Goal: Task Accomplishment & Management: Manage account settings

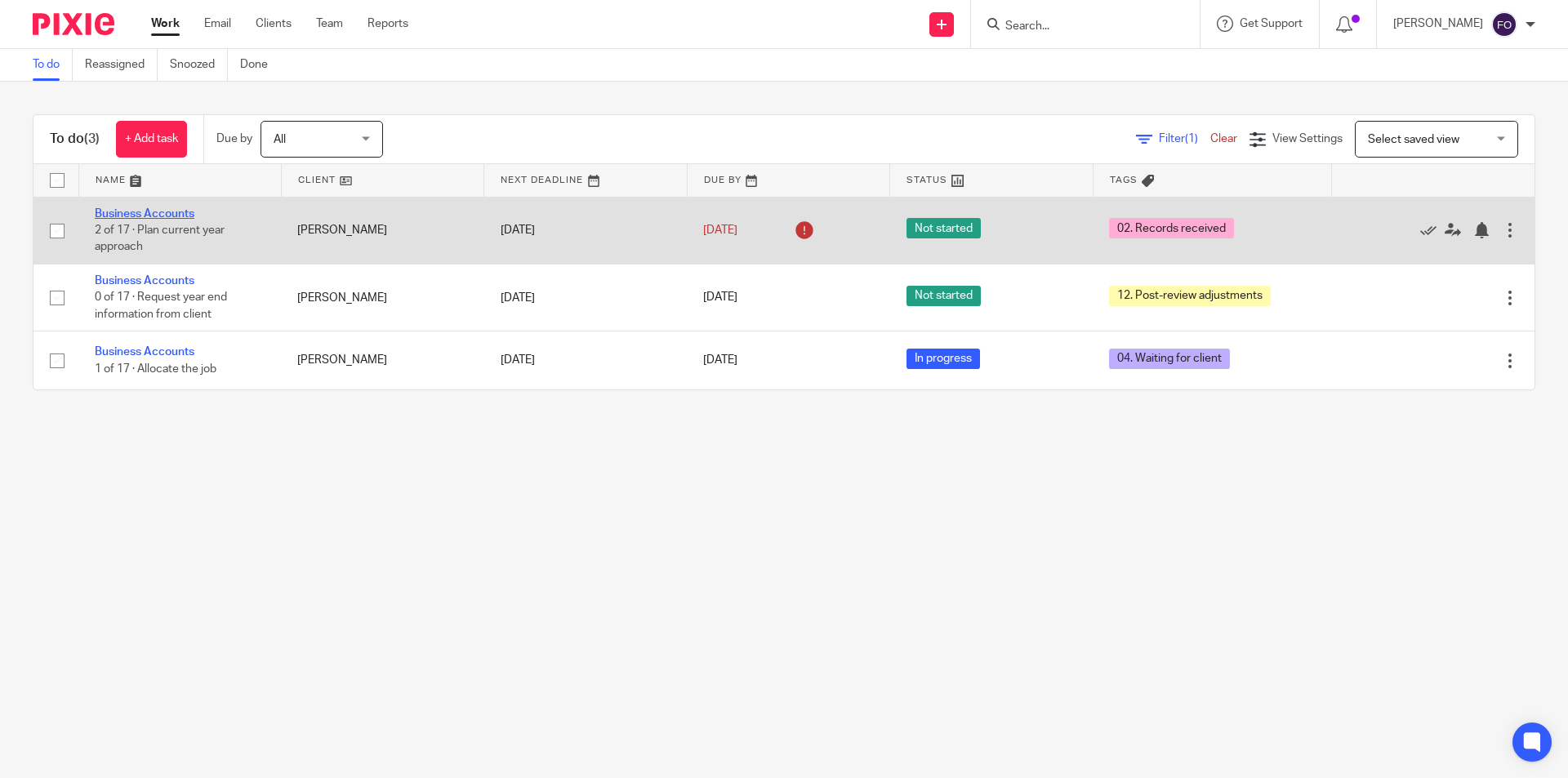
click at [149, 208] on link "Business Accounts" at bounding box center [145, 214] width 100 height 12
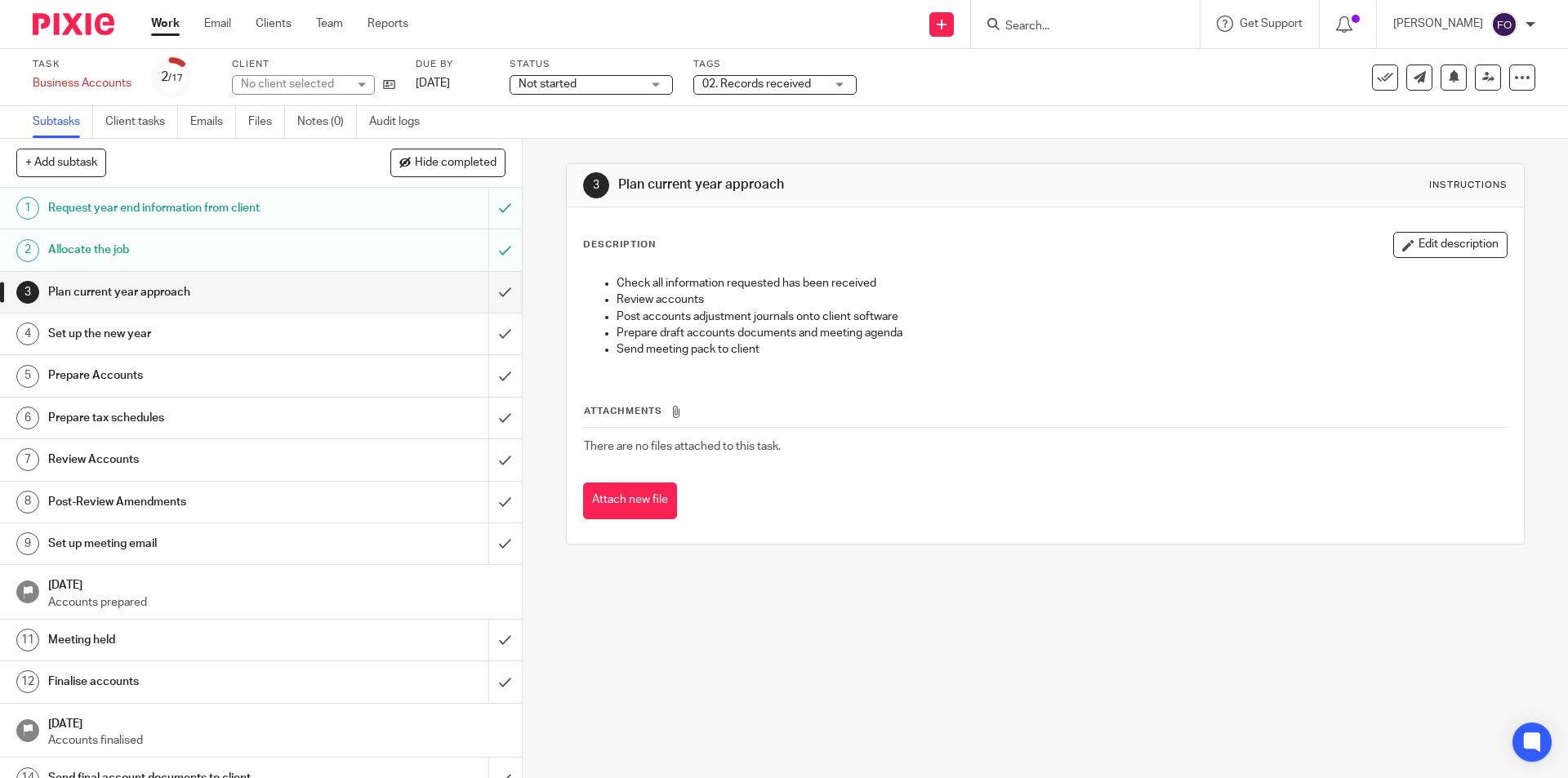
click at [781, 83] on span "02. Records received" at bounding box center [756, 85] width 108 height 12
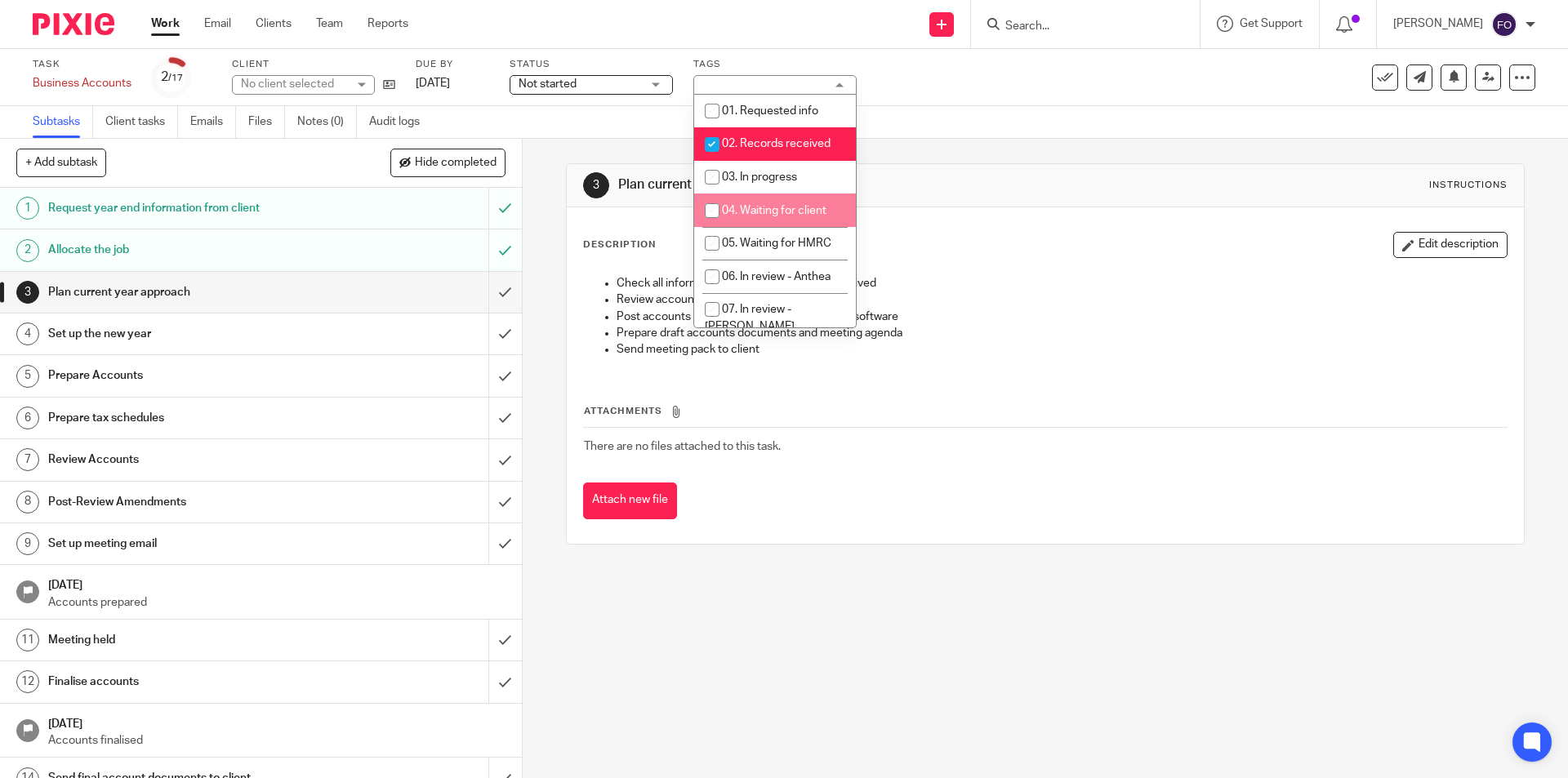
click at [759, 206] on span "04. Waiting for client" at bounding box center [773, 211] width 104 height 12
checkbox input "true"
click at [754, 139] on span "02. Records received" at bounding box center [776, 144] width 108 height 12
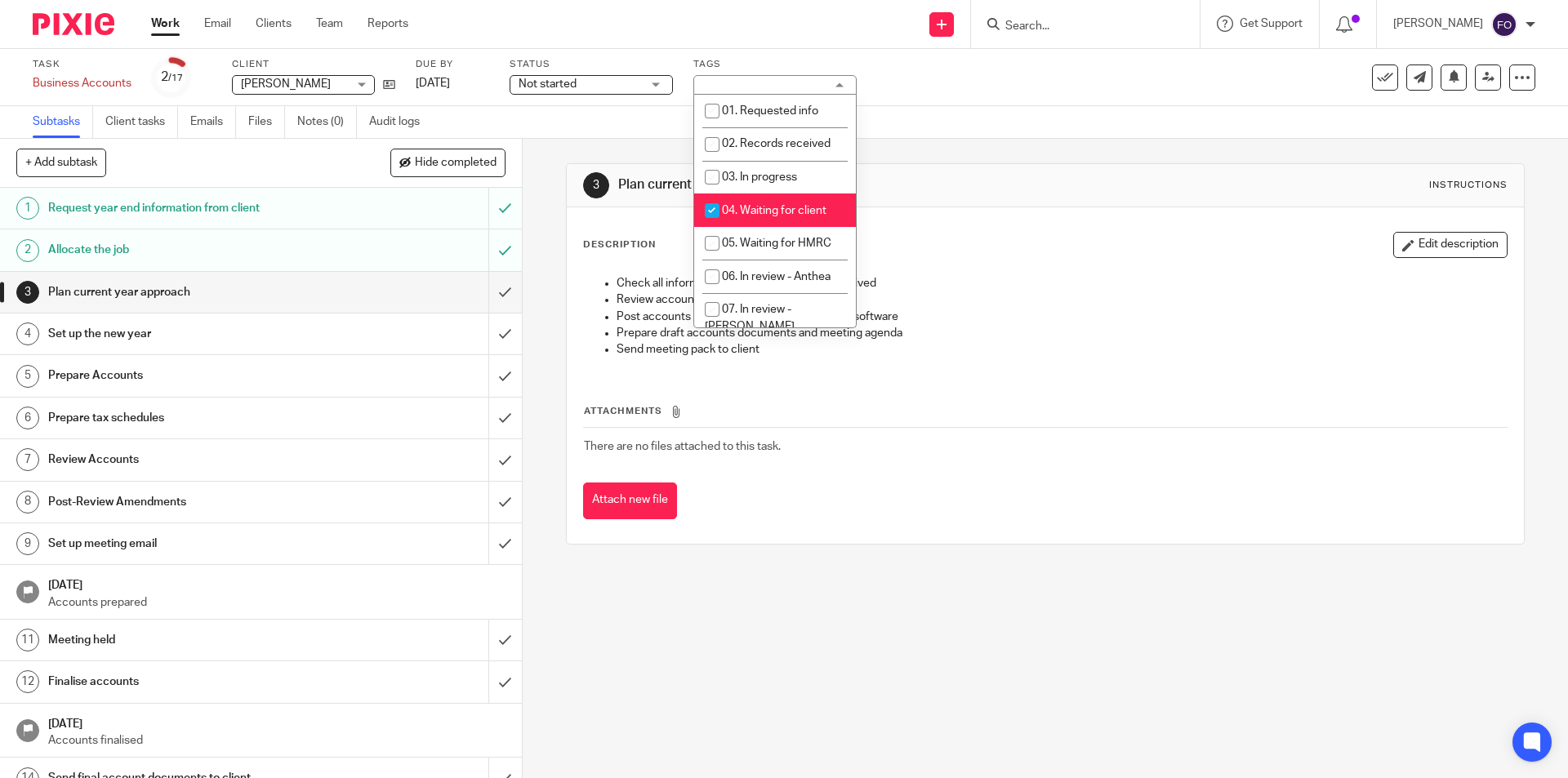
checkbox input "false"
drag, startPoint x: 941, startPoint y: 130, endPoint x: 169, endPoint y: 52, distance: 775.9
click at [918, 127] on div "Subtasks Client tasks Emails Files Notes (0) Audit logs" at bounding box center [784, 122] width 1568 height 33
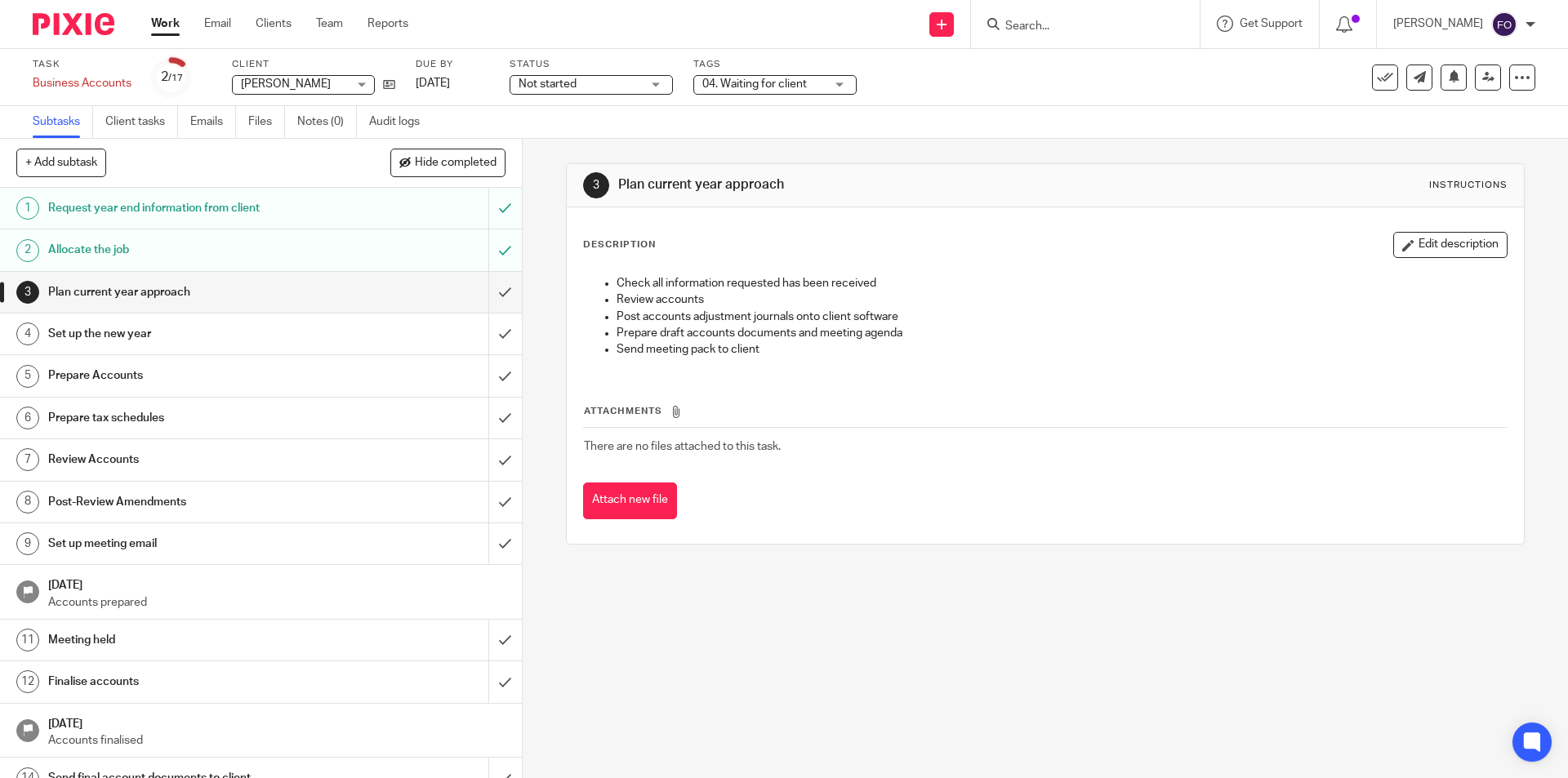
click at [28, 34] on div at bounding box center [67, 24] width 135 height 48
click at [35, 34] on img at bounding box center [74, 24] width 81 height 22
